Goal: Information Seeking & Learning: Learn about a topic

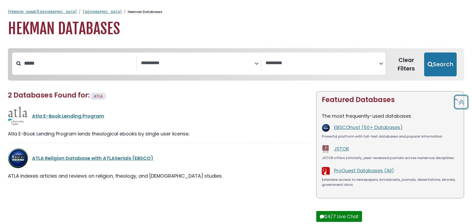
select select "Database Subject Filter"
select select "Database Vendors Filter"
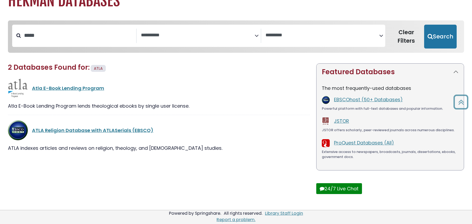
scroll to position [130, 0]
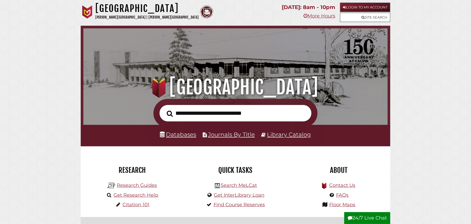
scroll to position [100, 302]
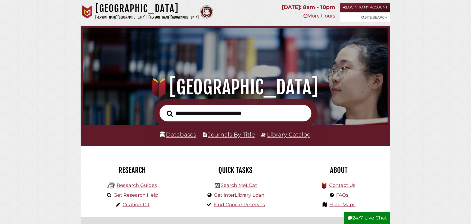
scroll to position [100, 302]
click at [150, 193] on link "Get Research Help" at bounding box center [136, 195] width 45 height 6
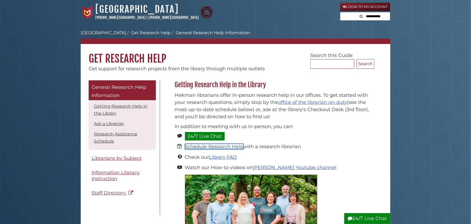
click at [206, 145] on link "Schedule Research Help" at bounding box center [214, 146] width 58 height 6
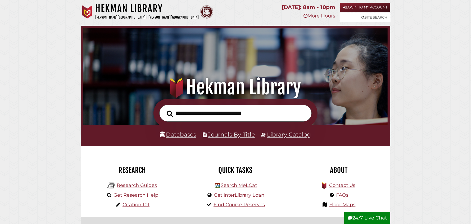
scroll to position [100, 302]
click at [181, 134] on link "Databases" at bounding box center [178, 134] width 36 height 7
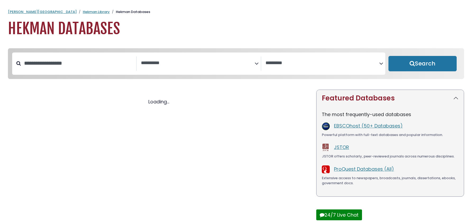
select select "Database Subject Filter"
select select "Database Vendors Filter"
select select "Database Subject Filter"
select select "Database Vendors Filter"
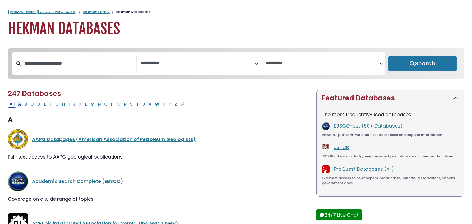
click at [19, 104] on button "A" at bounding box center [19, 104] width 6 height 7
select select "Database Subject Filter"
select select "Database Vendors Filter"
click at [58, 181] on link "Academic Search Complete (EBSCO)" at bounding box center [77, 180] width 91 height 7
click at [52, 64] on input "Search database by title or keyword" at bounding box center [78, 63] width 115 height 9
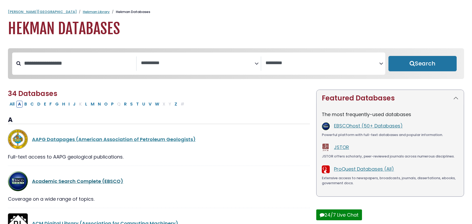
click at [45, 182] on link "Academic Search Complete (EBSCO)" at bounding box center [77, 180] width 91 height 7
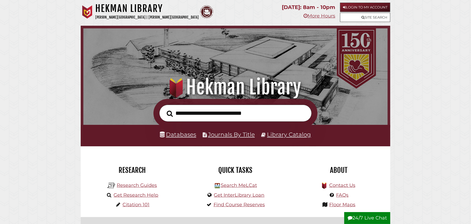
scroll to position [100, 302]
click at [188, 132] on link "Databases" at bounding box center [178, 134] width 36 height 7
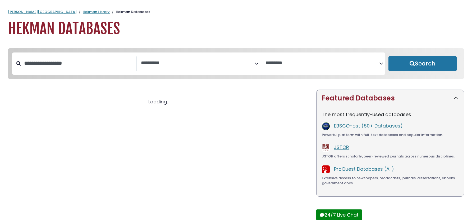
select select "Database Subject Filter"
select select "Database Vendors Filter"
select select "Database Subject Filter"
select select "Database Vendors Filter"
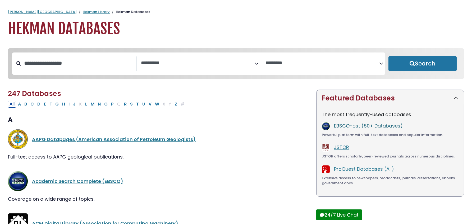
click at [373, 126] on link "EBSCOhost (50+ Databases)" at bounding box center [368, 125] width 69 height 7
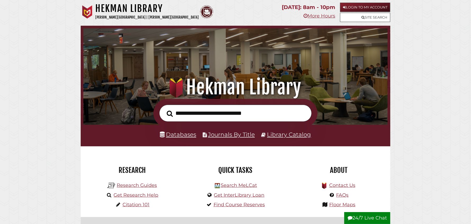
scroll to position [100, 302]
drag, startPoint x: 185, startPoint y: 115, endPoint x: 171, endPoint y: 115, distance: 13.8
click at [171, 115] on form "*" at bounding box center [235, 113] width 164 height 29
type input "*"
type input "**********"
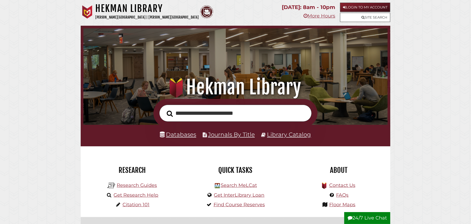
click at [164, 109] on button "Search" at bounding box center [169, 114] width 11 height 10
